Goal: Navigation & Orientation: Understand site structure

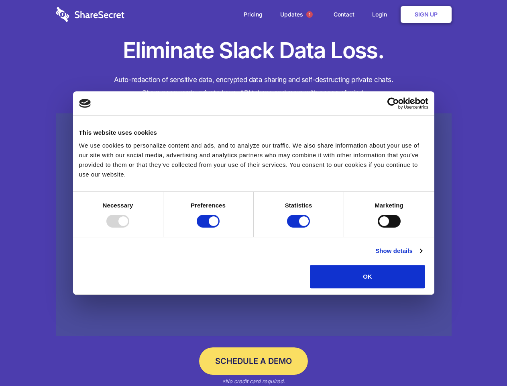
click at [129, 227] on div at bounding box center [117, 221] width 23 height 13
click at [220, 227] on input "Preferences" at bounding box center [208, 221] width 23 height 13
checkbox input "false"
click at [300, 227] on input "Statistics" at bounding box center [298, 221] width 23 height 13
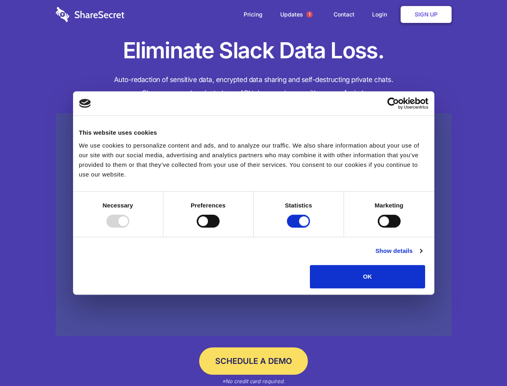
checkbox input "false"
click at [378, 227] on input "Marketing" at bounding box center [389, 221] width 23 height 13
checkbox input "true"
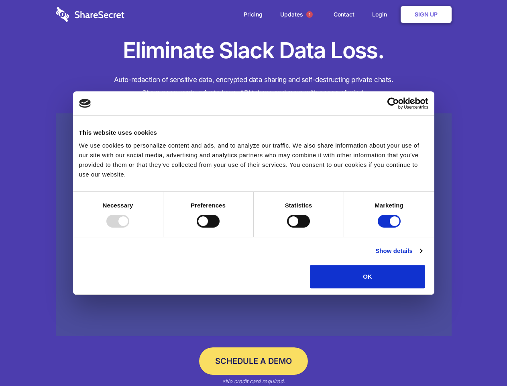
click at [422, 255] on link "Show details" at bounding box center [399, 251] width 47 height 10
